Goal: Check status: Check status

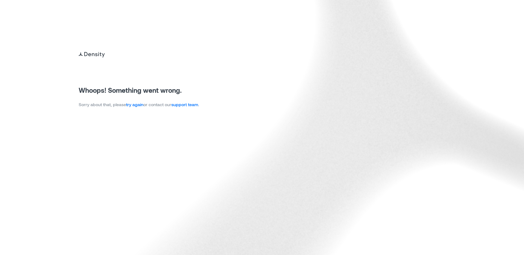
click at [142, 106] on link "try again" at bounding box center [134, 104] width 17 height 5
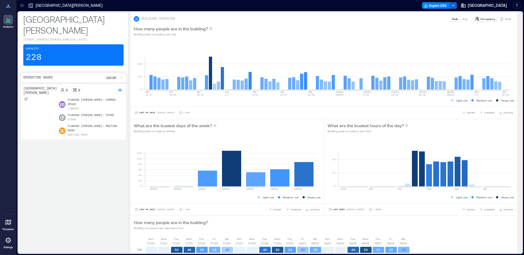
click at [99, 234] on div "Flowing [PERSON_NAME] Library 0 3 Flowing [PERSON_NAME]: Common Space Library F…" at bounding box center [73, 167] width 105 height 166
click at [505, 19] on p "Visits" at bounding box center [508, 19] width 6 height 4
